Goal: Download file/media

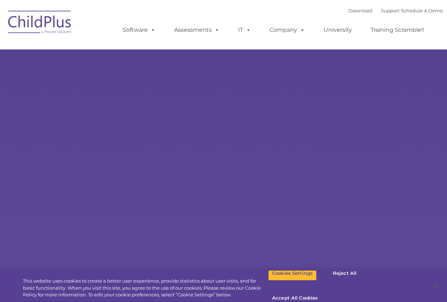
type input ""
select select "MEDIUM"
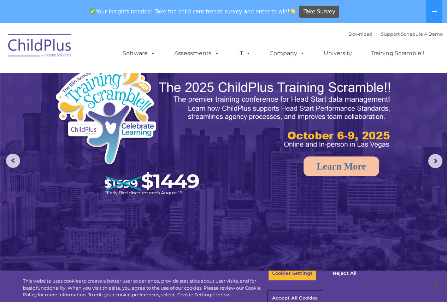
click at [322, 291] on button "Accept All Cookies" at bounding box center [294, 298] width 53 height 15
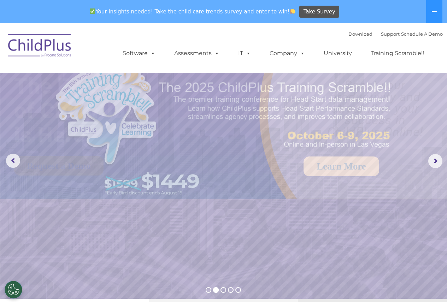
click at [45, 47] on img at bounding box center [40, 46] width 71 height 35
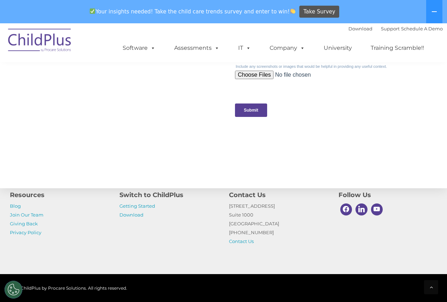
scroll to position [736, 0]
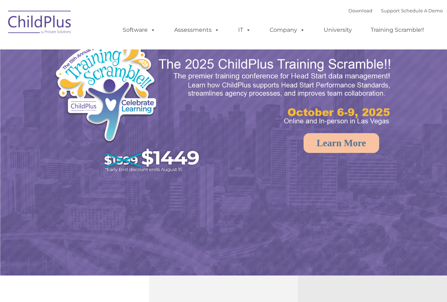
select select "MEDIUM"
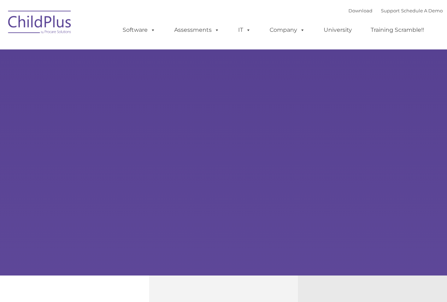
type input ""
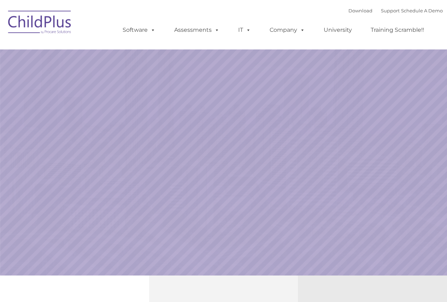
select select "MEDIUM"
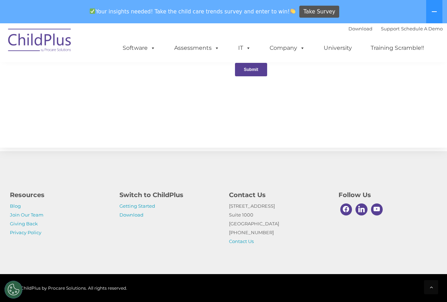
scroll to position [784, 0]
click at [128, 215] on link "Download" at bounding box center [132, 215] width 24 height 6
